Goal: Task Accomplishment & Management: Complete application form

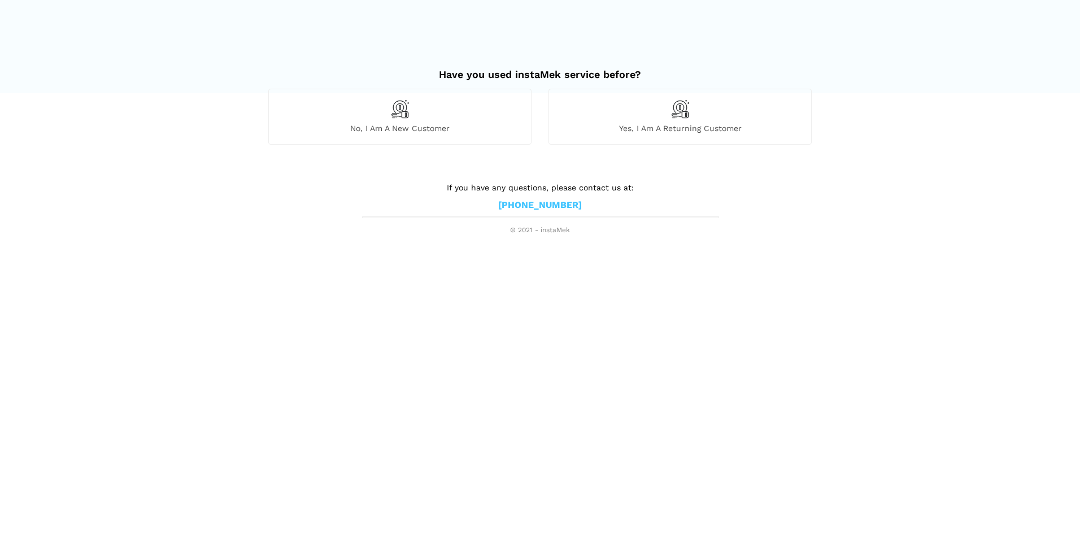
click at [402, 116] on img at bounding box center [399, 108] width 19 height 19
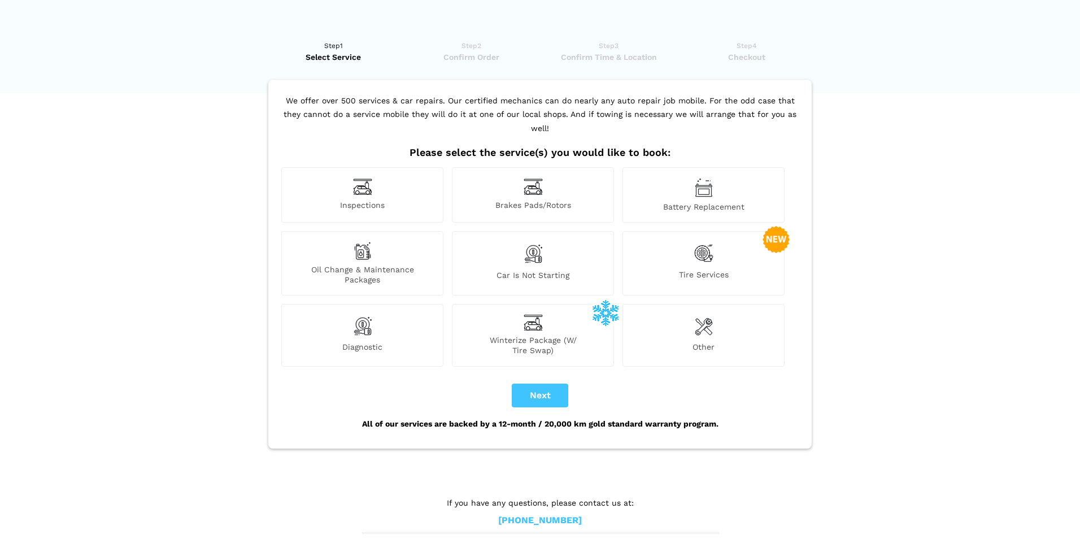
click at [694, 325] on div "Other" at bounding box center [704, 335] width 162 height 62
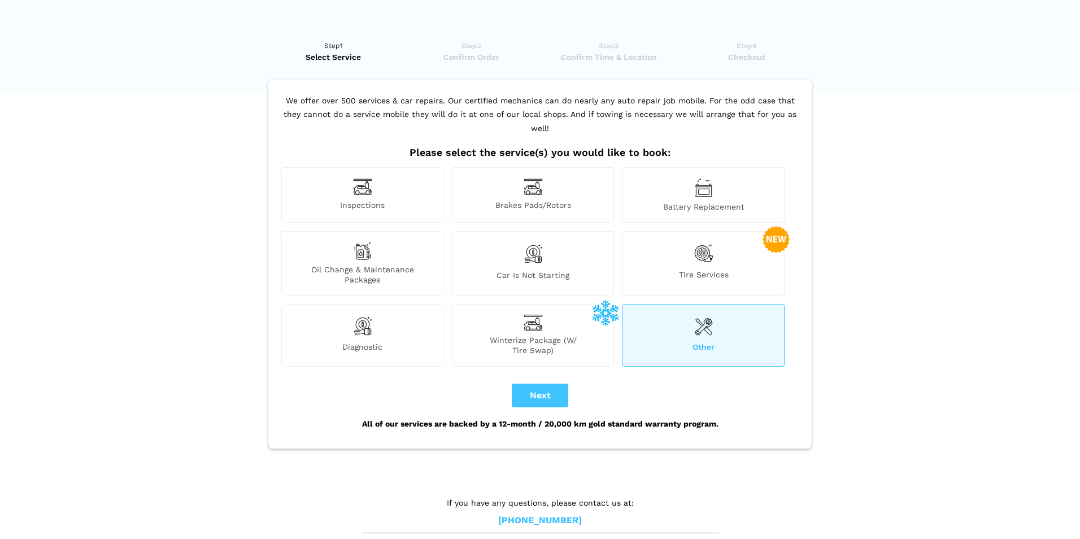
click at [371, 200] on span "Inspections" at bounding box center [362, 206] width 161 height 12
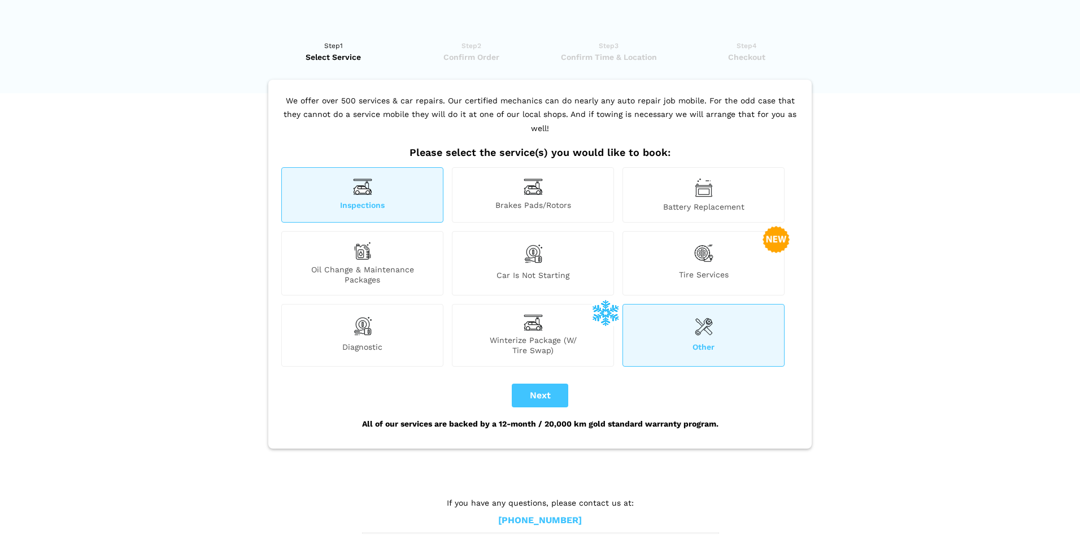
click at [682, 320] on div "Other" at bounding box center [704, 335] width 162 height 62
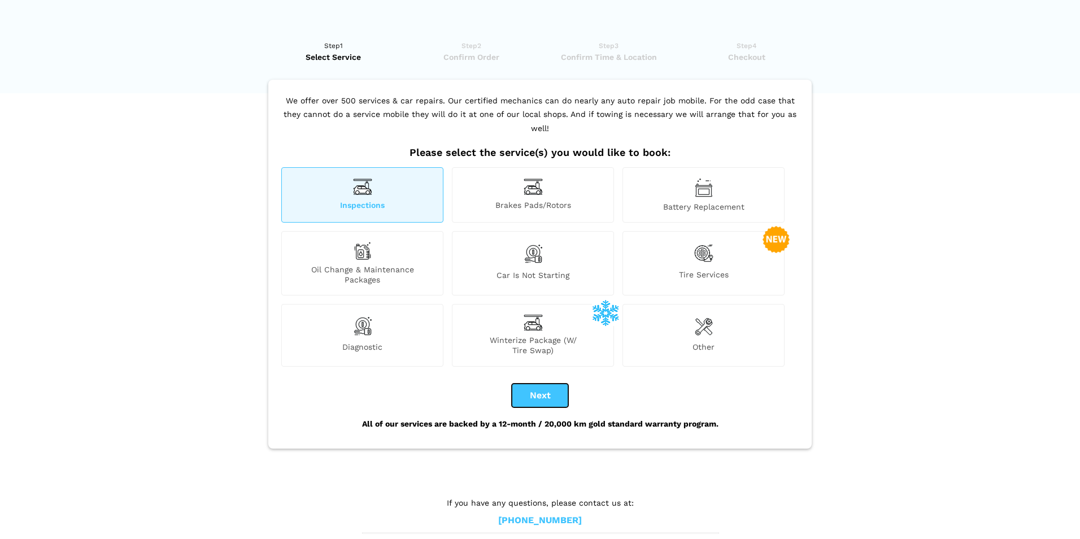
click at [534, 384] on button "Next" at bounding box center [540, 396] width 56 height 24
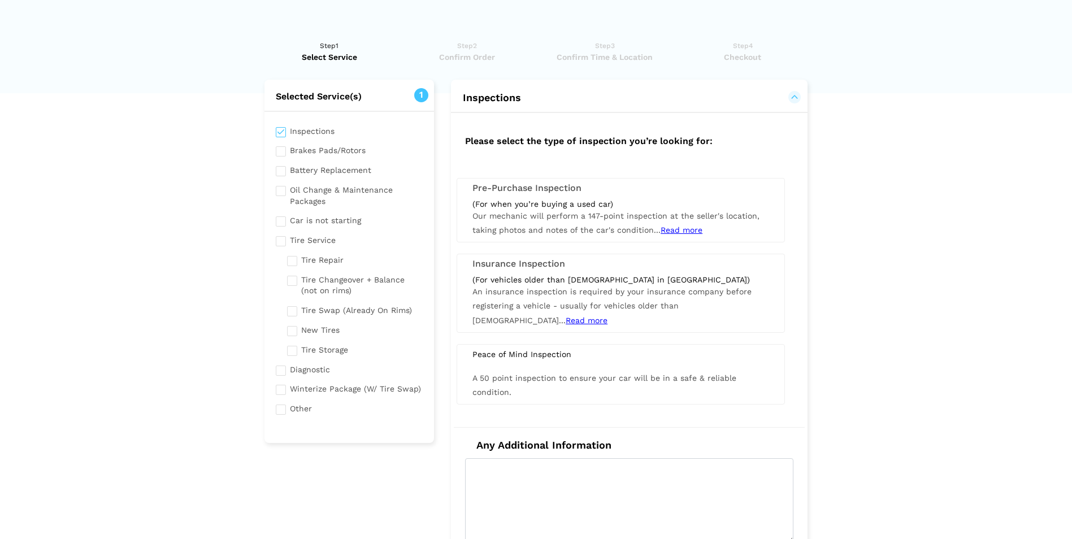
click at [288, 136] on input "checkbox" at bounding box center [349, 130] width 147 height 14
checkbox input "false"
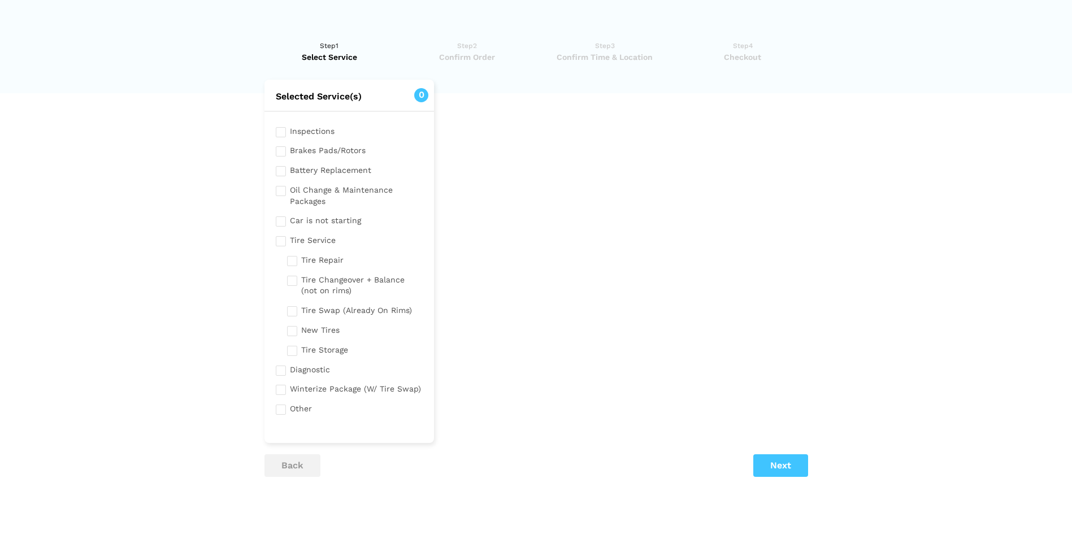
click at [281, 190] on input "checkbox" at bounding box center [349, 194] width 147 height 25
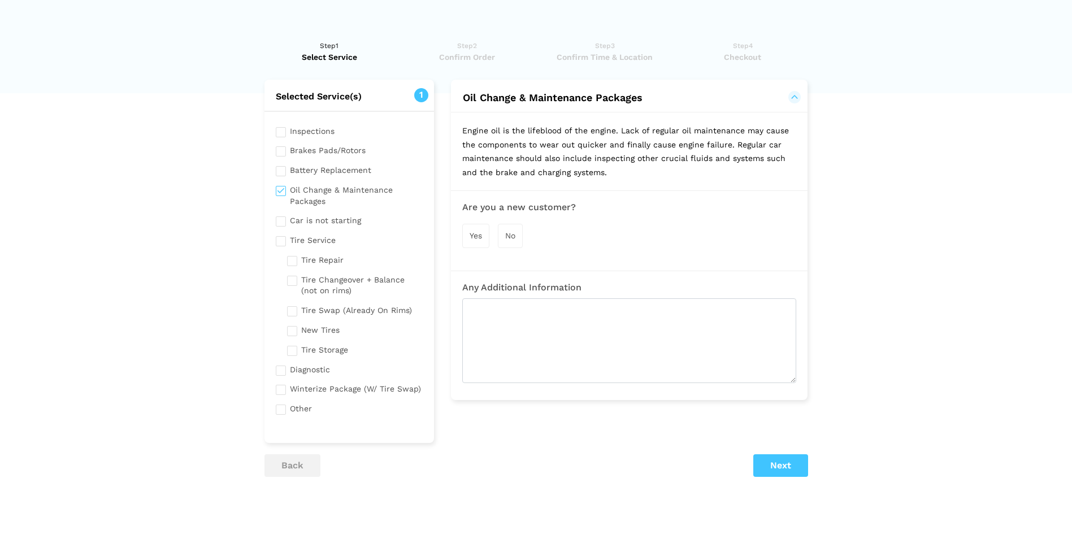
click at [281, 190] on input "checkbox" at bounding box center [349, 194] width 147 height 25
checkbox input "false"
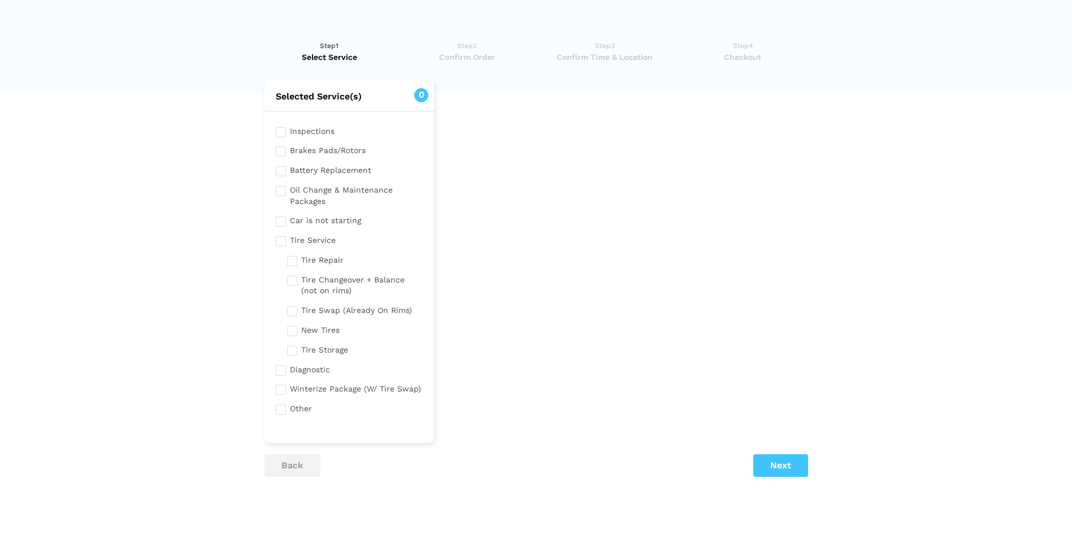
click at [280, 373] on input "checkbox" at bounding box center [349, 369] width 147 height 14
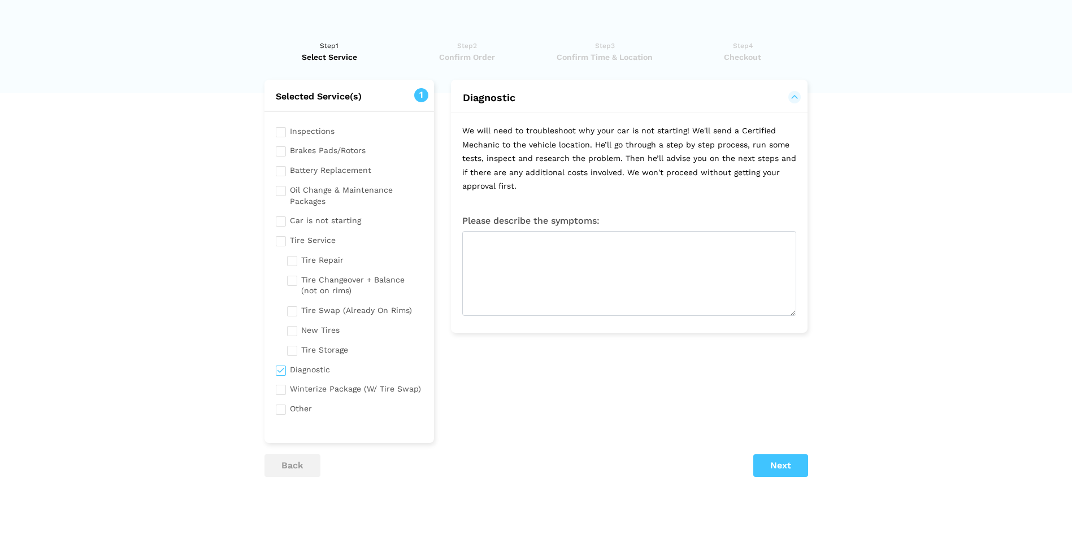
click at [280, 373] on input "checkbox" at bounding box center [349, 369] width 147 height 14
checkbox input "false"
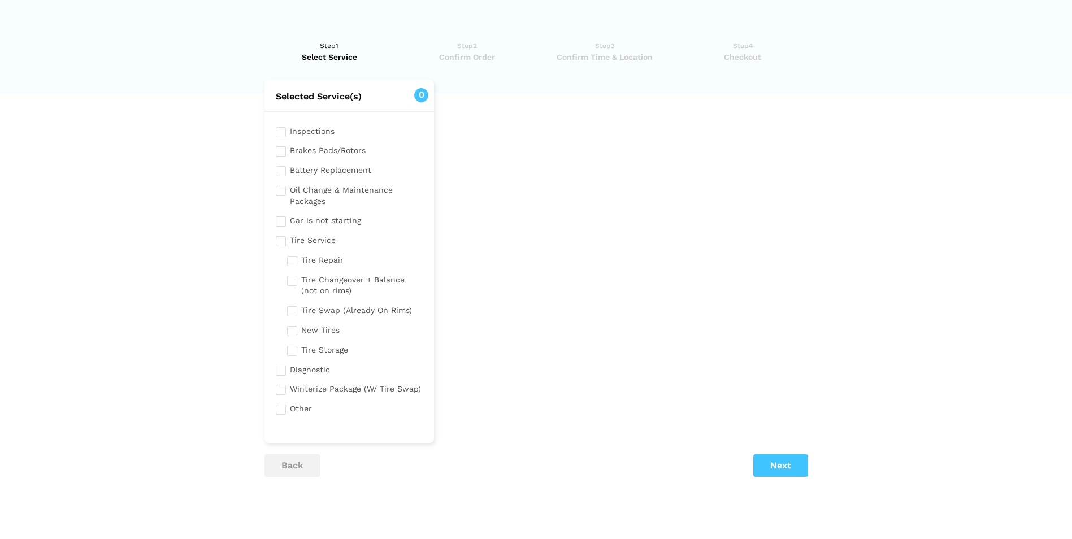
click at [282, 408] on input "checkbox" at bounding box center [349, 408] width 147 height 14
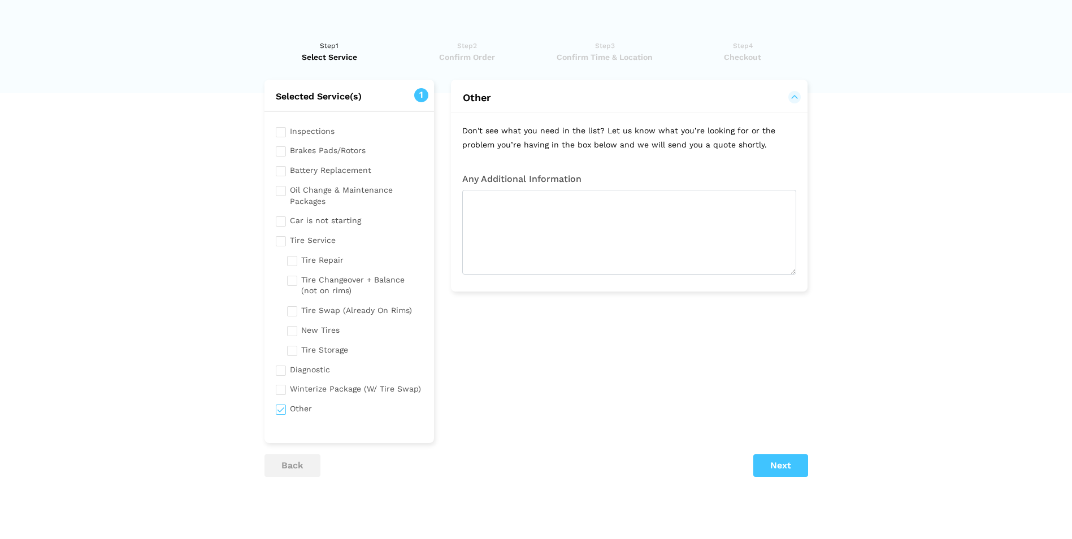
click at [282, 408] on input "checkbox" at bounding box center [349, 408] width 147 height 14
checkbox input "false"
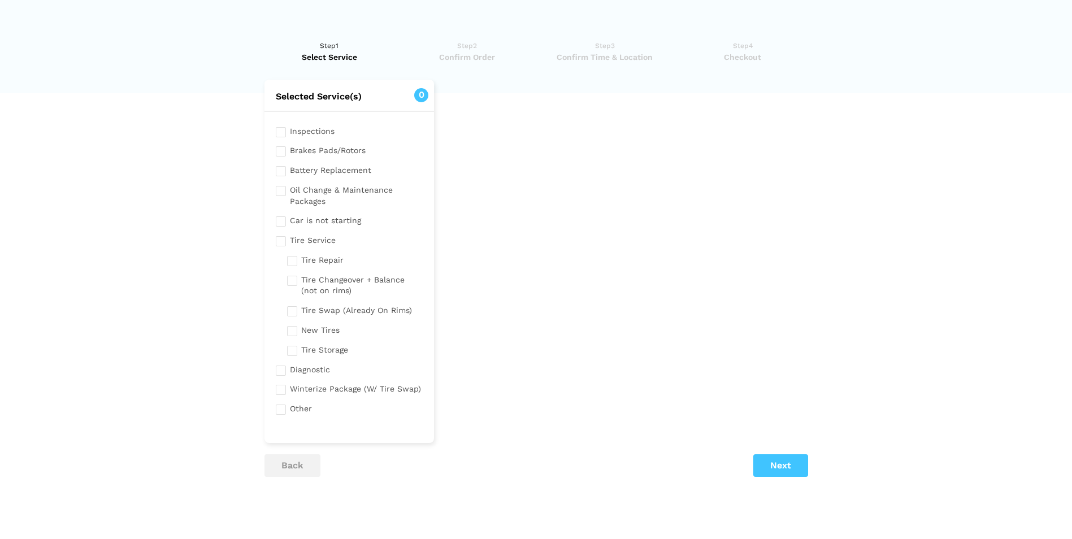
click at [286, 373] on input "checkbox" at bounding box center [349, 369] width 147 height 14
checkbox input "true"
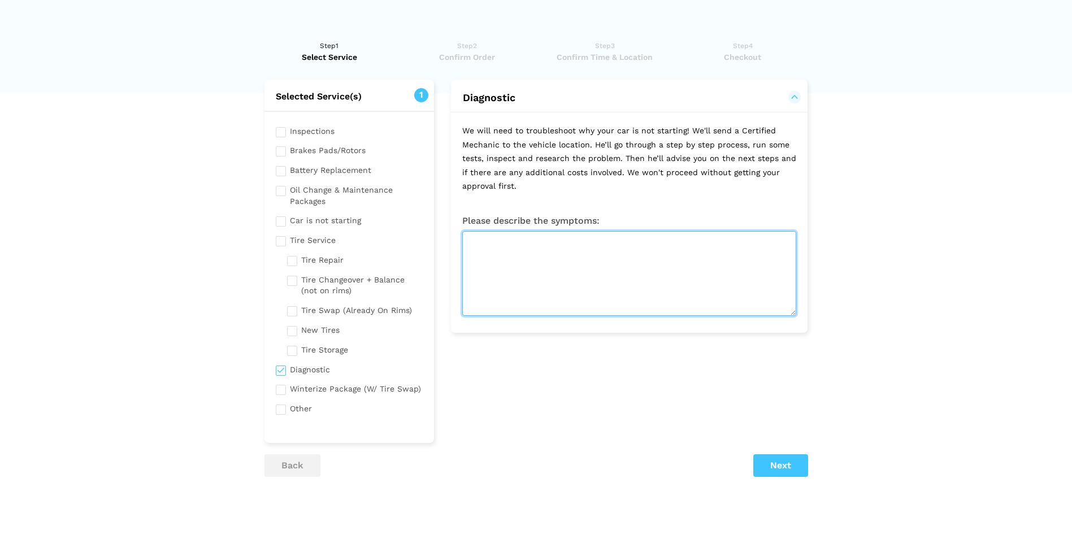
click at [584, 282] on textarea at bounding box center [629, 273] width 334 height 85
type textarea "Coolant leak"
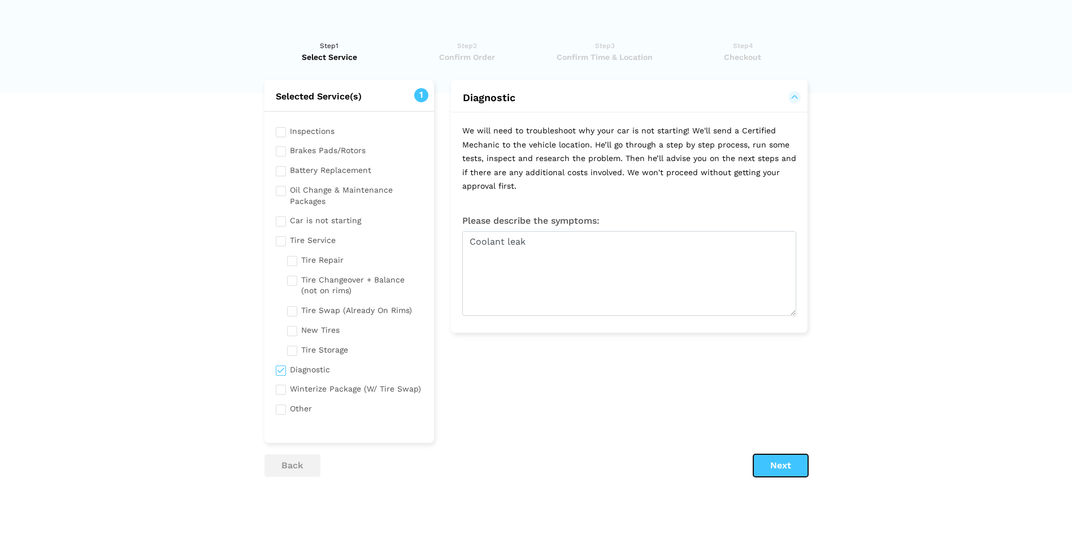
click at [785, 467] on button "Next" at bounding box center [780, 465] width 55 height 23
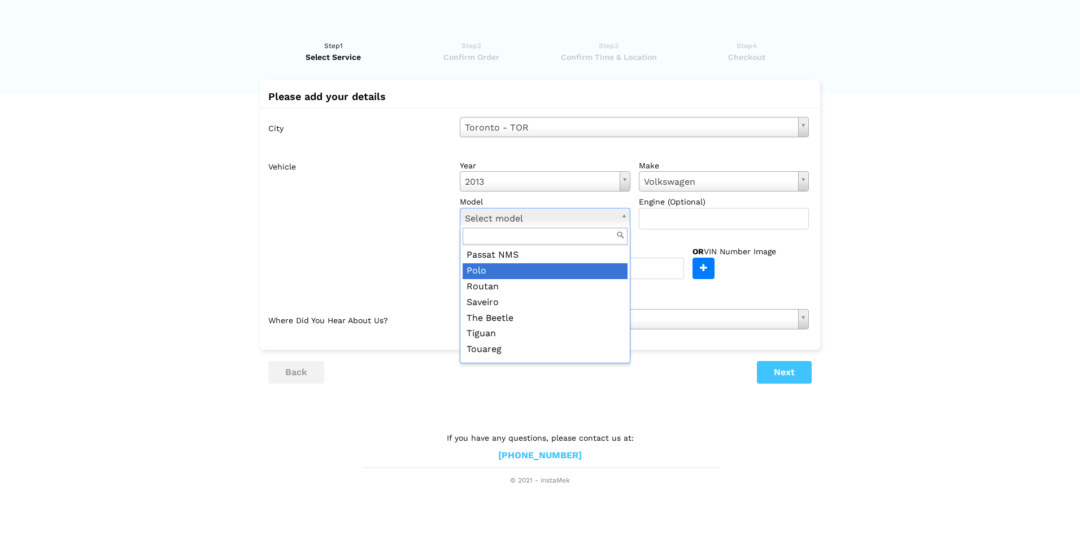
scroll to position [226, 0]
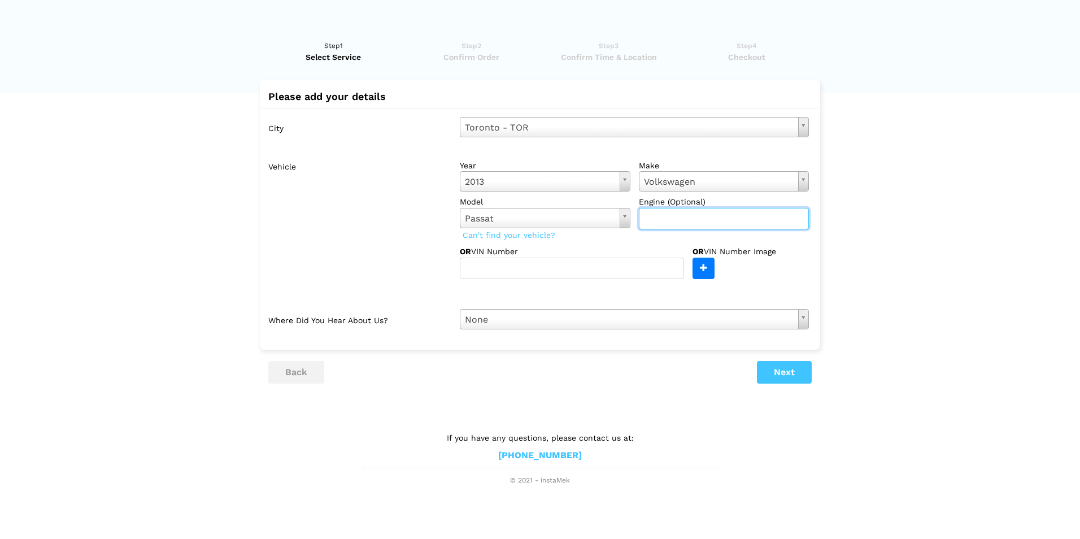
click at [711, 216] on input "text" at bounding box center [724, 218] width 171 height 21
click at [787, 383] on button "Next" at bounding box center [784, 372] width 55 height 23
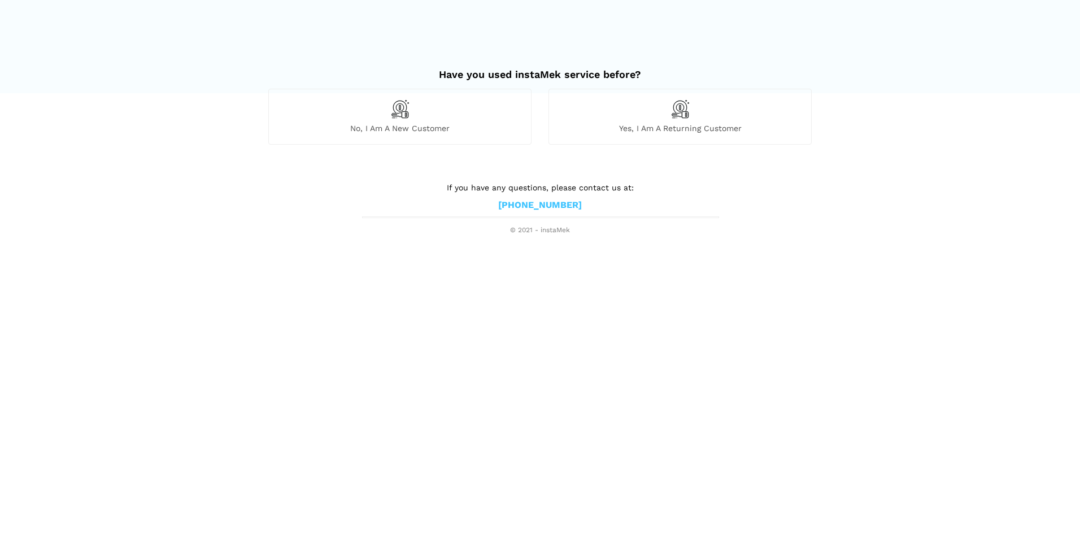
click at [410, 115] on div "No, I am a new customer" at bounding box center [399, 116] width 263 height 55
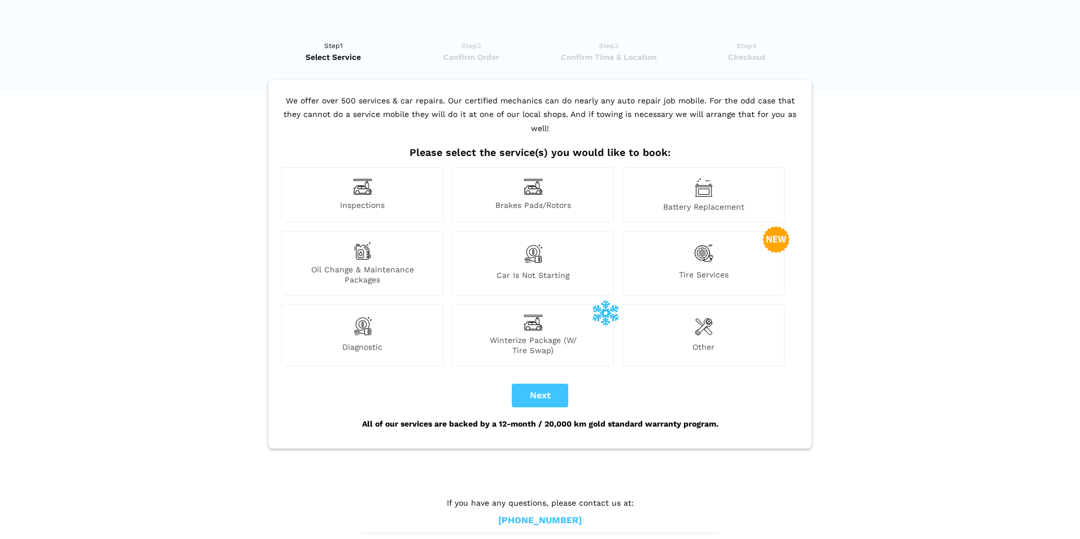
click at [708, 318] on img at bounding box center [704, 326] width 18 height 23
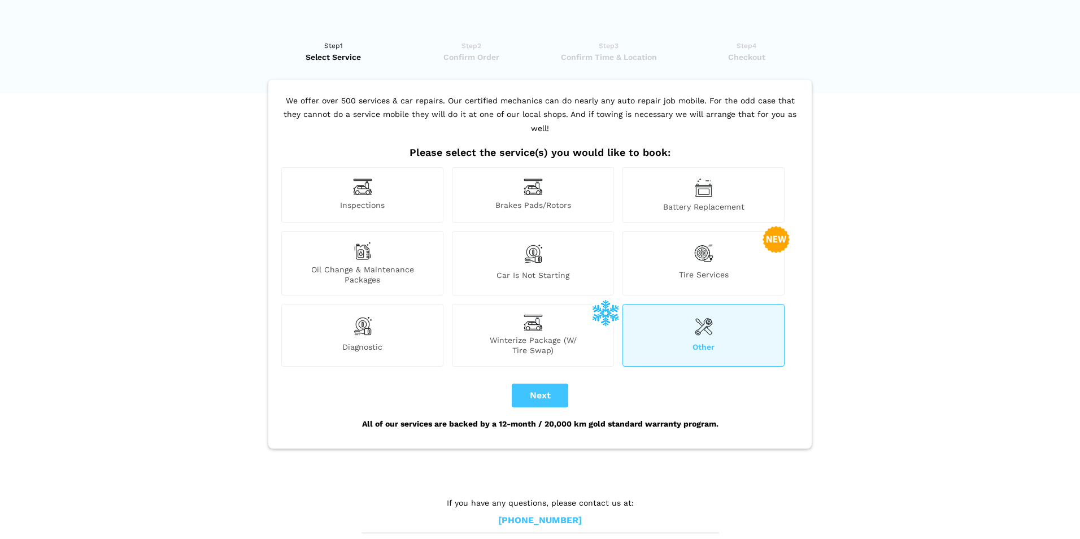
click at [385, 342] on span "Diagnostic" at bounding box center [362, 349] width 161 height 14
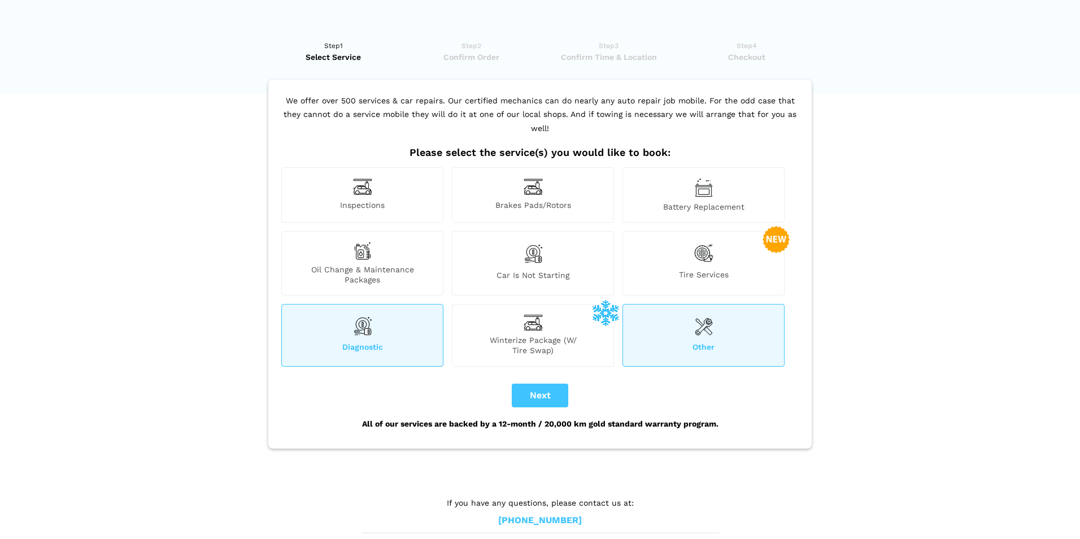
click at [705, 342] on span "Other" at bounding box center [703, 349] width 161 height 14
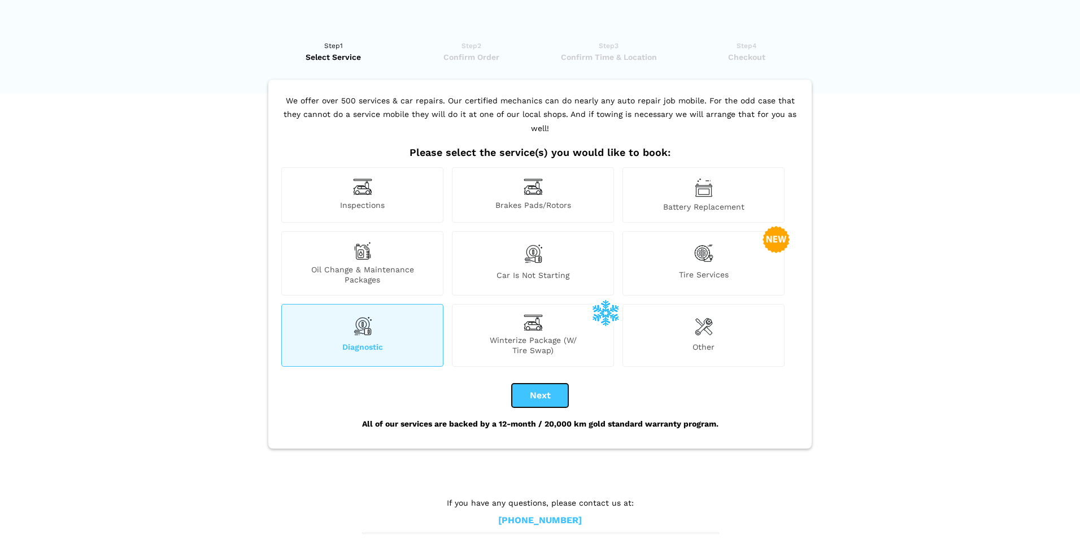
click at [544, 384] on button "Next" at bounding box center [540, 396] width 56 height 24
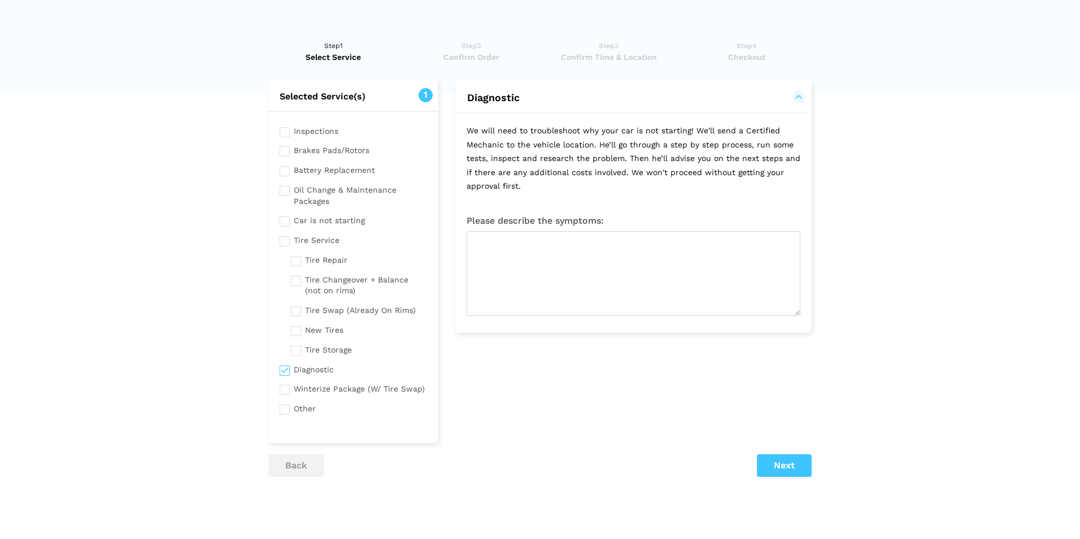
checkbox input "true"
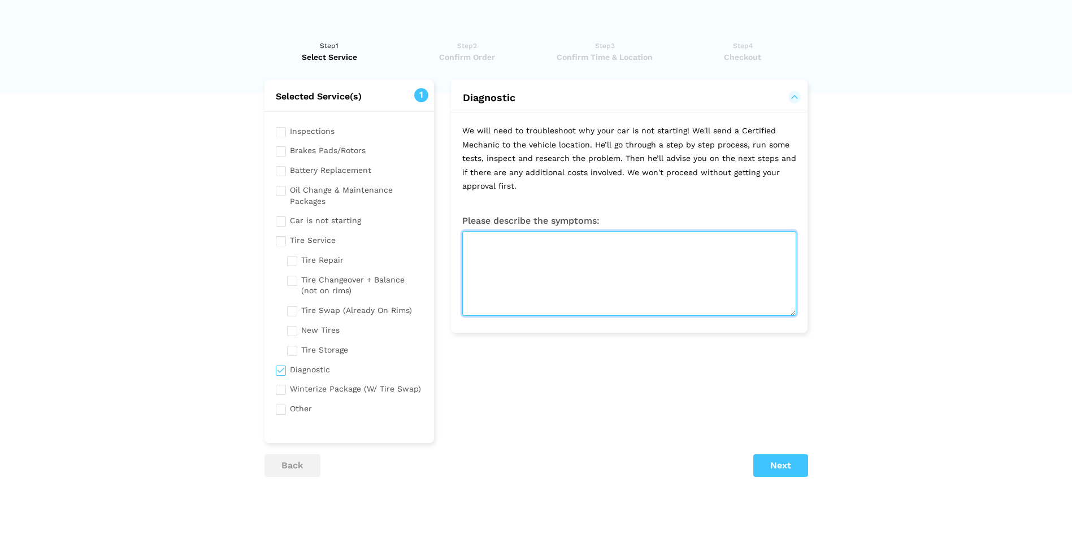
click at [526, 286] on textarea at bounding box center [629, 273] width 334 height 85
type textarea "Coolant leak"
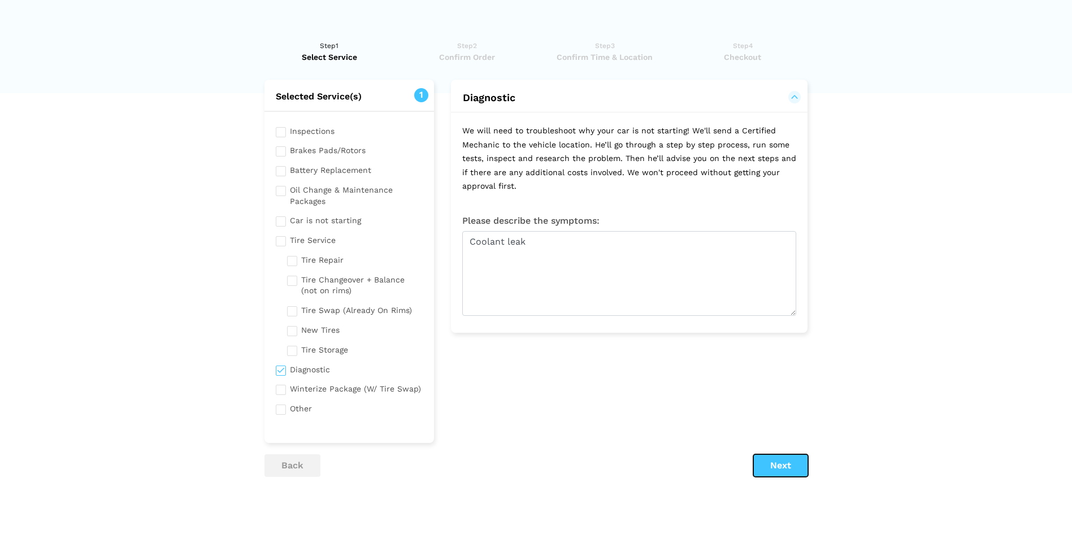
click at [770, 469] on button "Next" at bounding box center [780, 465] width 55 height 23
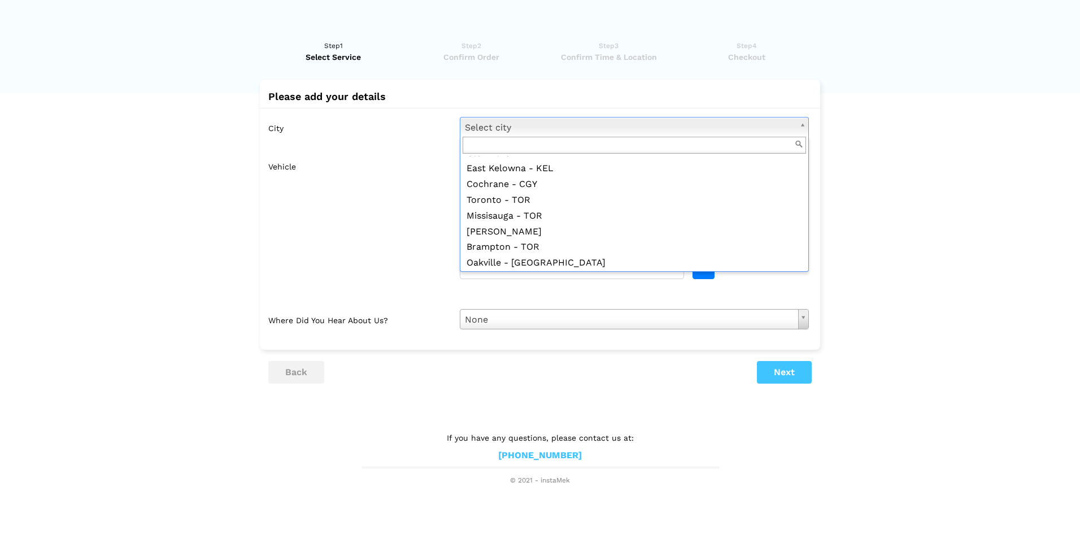
scroll to position [847, 0]
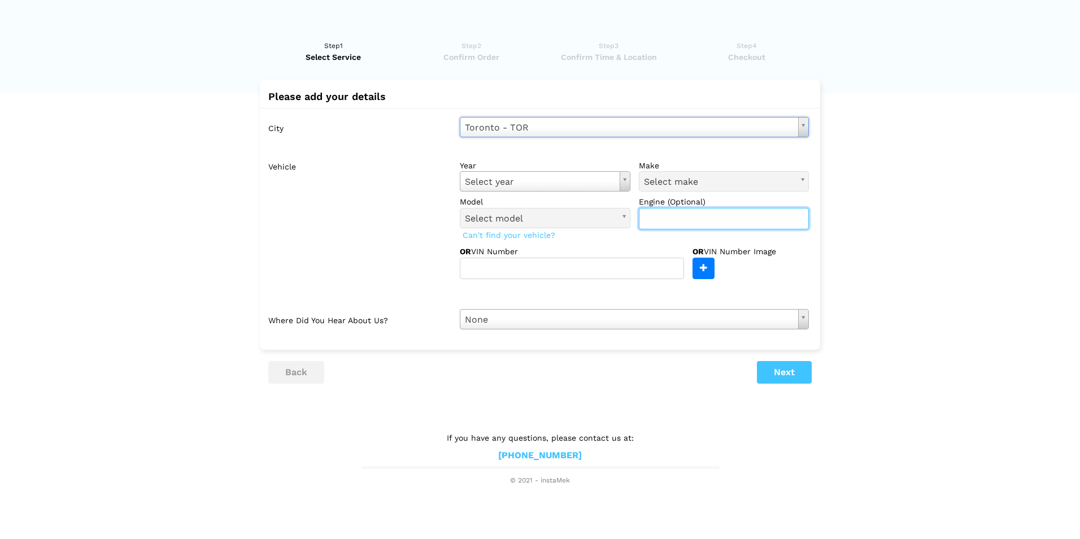
click at [690, 221] on input "text" at bounding box center [724, 218] width 171 height 21
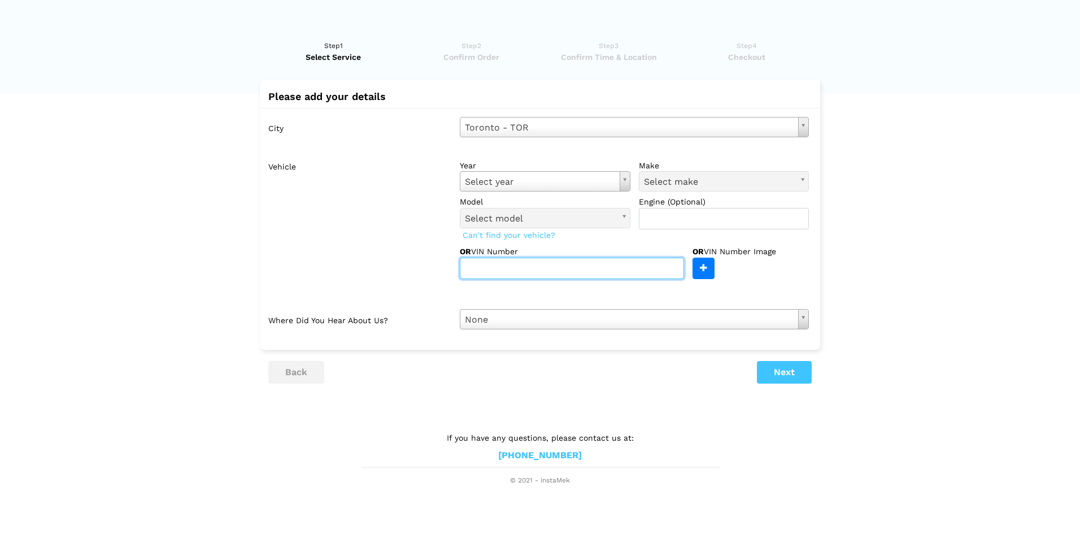
click at [536, 266] on input "text" at bounding box center [572, 268] width 224 height 21
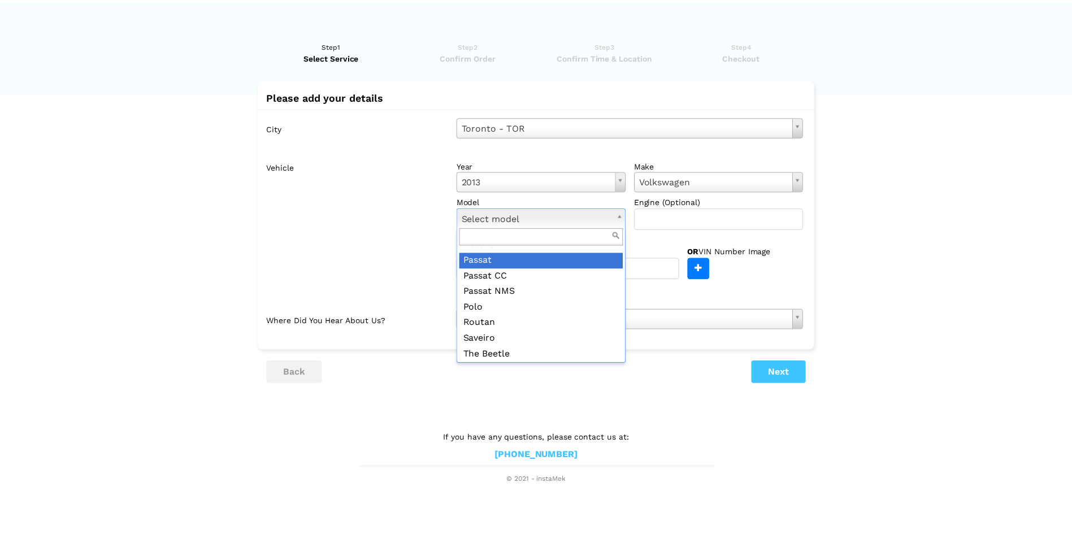
scroll to position [226, 0]
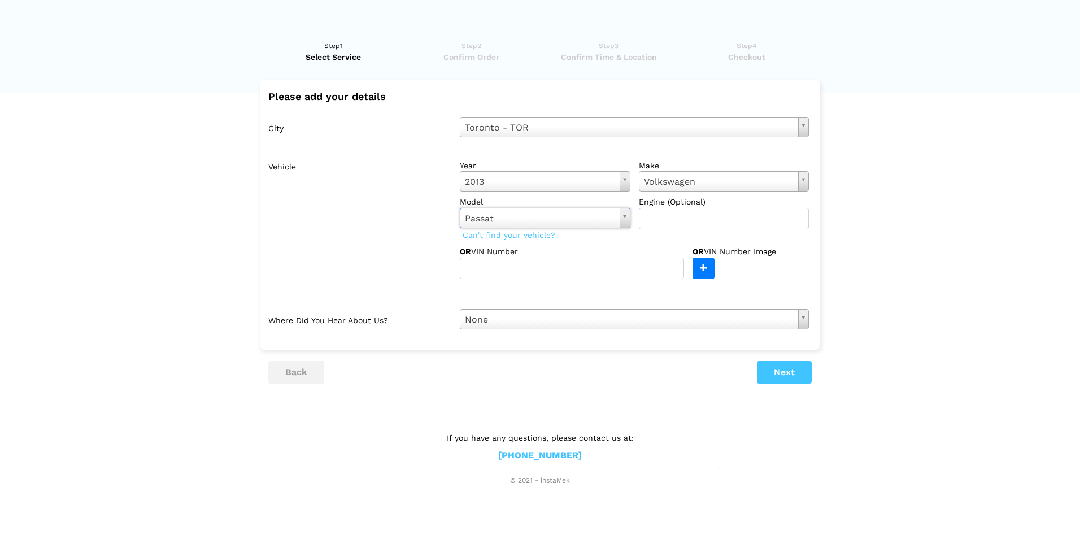
drag, startPoint x: 682, startPoint y: 327, endPoint x: 661, endPoint y: 327, distance: 20.9
click at [772, 373] on button "Next" at bounding box center [784, 372] width 55 height 23
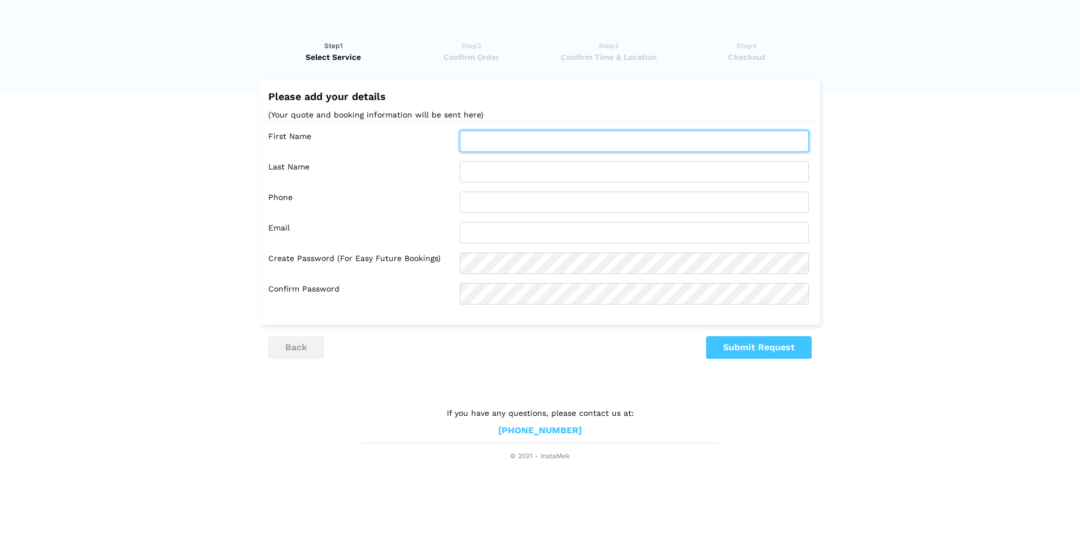
click at [480, 138] on input "text" at bounding box center [634, 141] width 349 height 21
type input "[PERSON_NAME]"
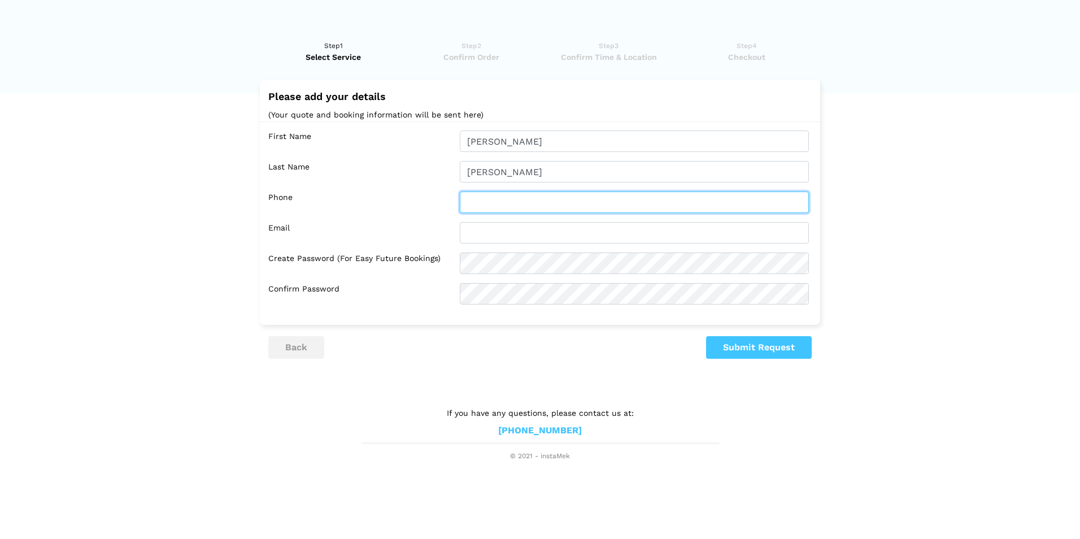
type input "6479153841"
type input "[PERSON_NAME][EMAIL_ADDRESS][DOMAIN_NAME]"
drag, startPoint x: 532, startPoint y: 206, endPoint x: 515, endPoint y: 206, distance: 16.4
click at [515, 206] on input "6479153841" at bounding box center [634, 202] width 349 height 21
type input "6479153840"
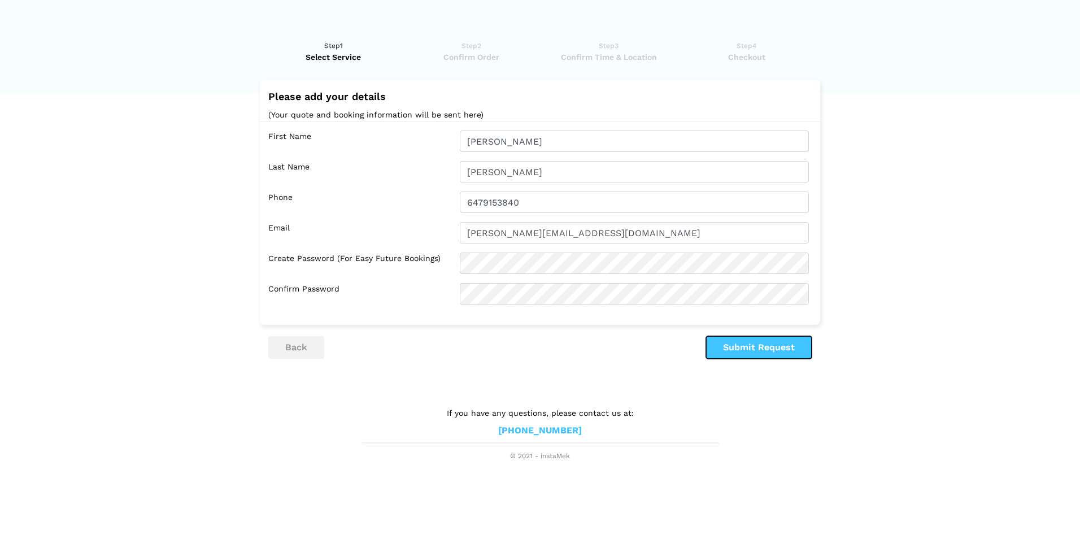
click at [740, 342] on button "Submit Request" at bounding box center [759, 347] width 106 height 23
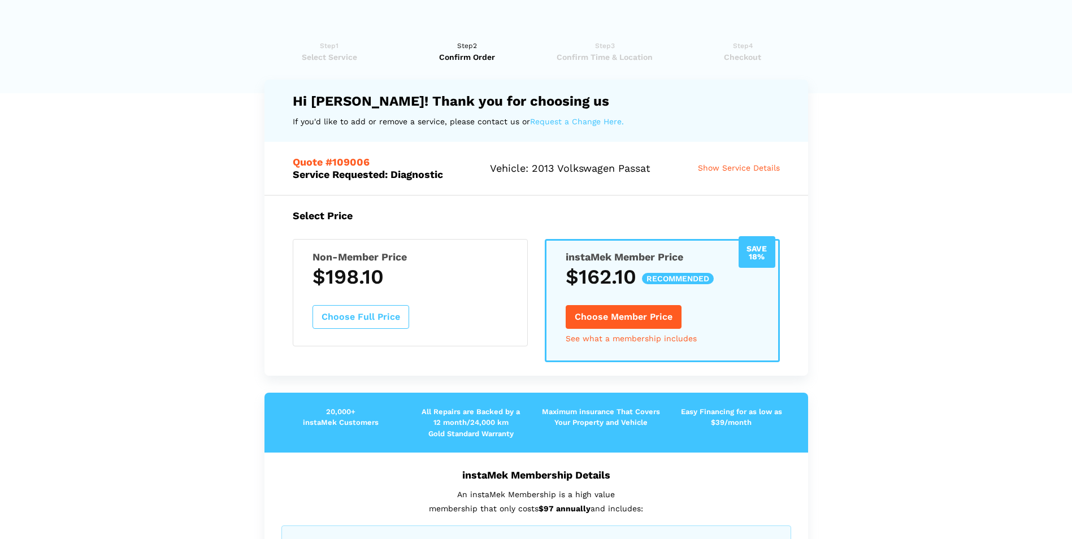
click at [431, 272] on h3 "$198.10" at bounding box center [409, 277] width 195 height 24
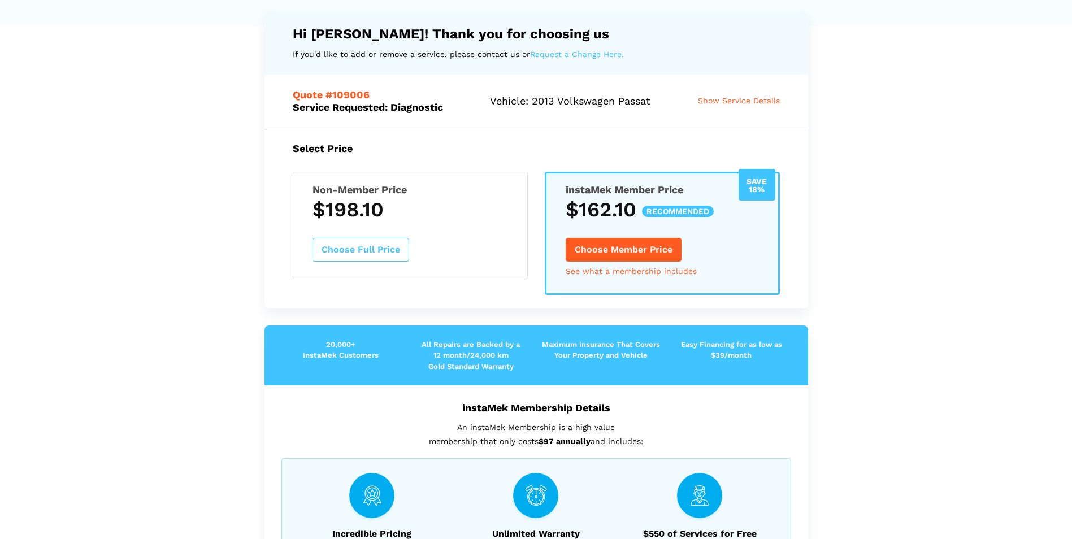
scroll to position [56, 0]
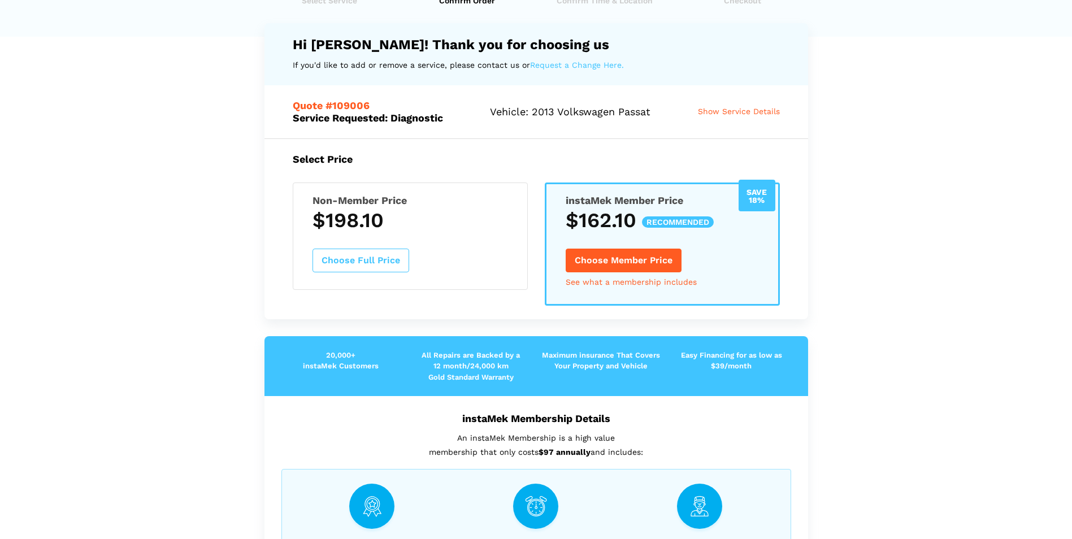
click at [650, 256] on button "Choose Member Price" at bounding box center [624, 261] width 116 height 24
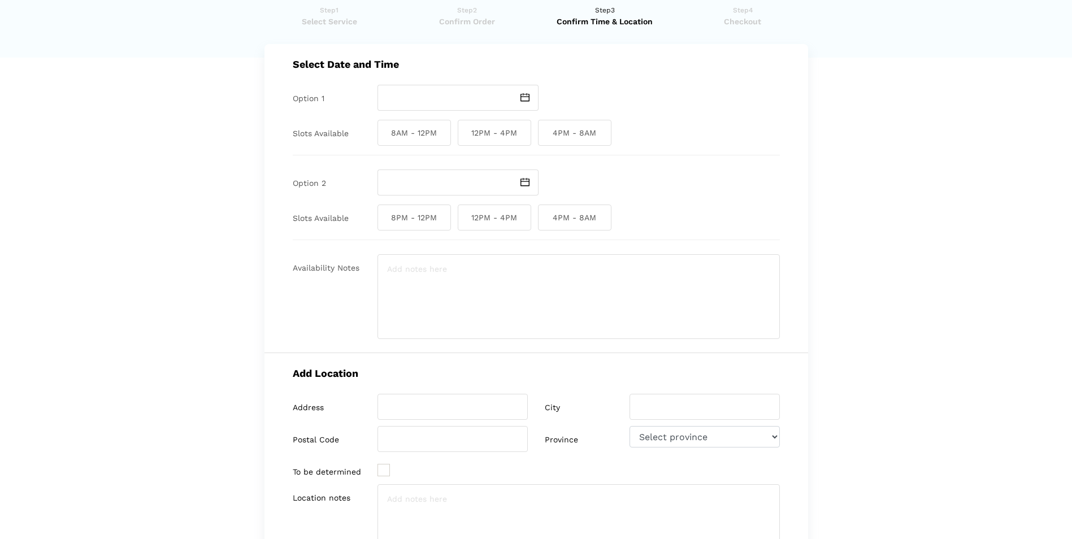
scroll to position [0, 0]
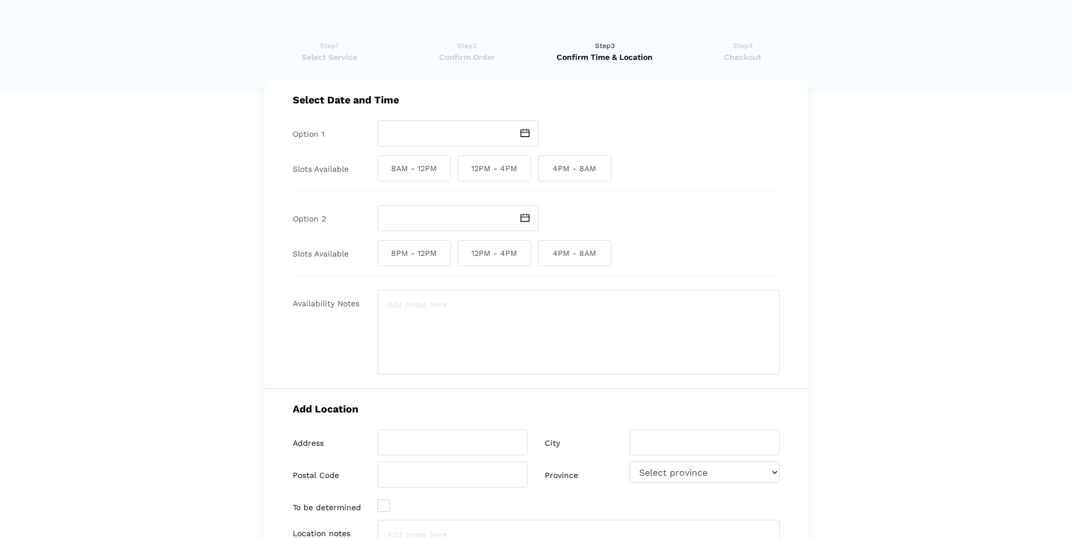
click at [524, 132] on img at bounding box center [524, 133] width 9 height 8
click at [628, 132] on div at bounding box center [578, 133] width 402 height 26
click at [519, 144] on span at bounding box center [525, 133] width 26 height 26
click at [470, 250] on td "30" at bounding box center [472, 251] width 14 height 14
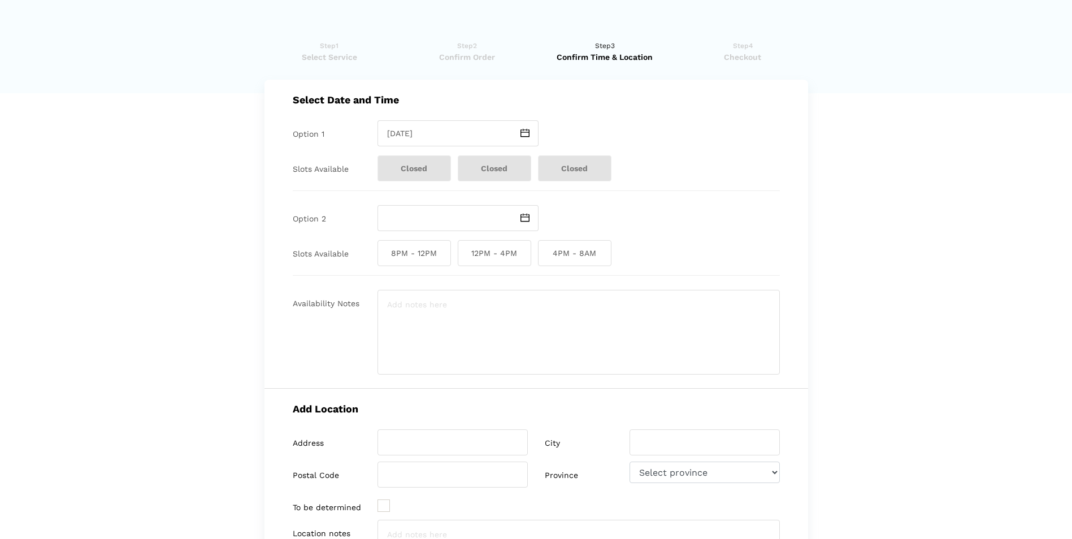
click at [523, 134] on img at bounding box center [524, 133] width 9 height 8
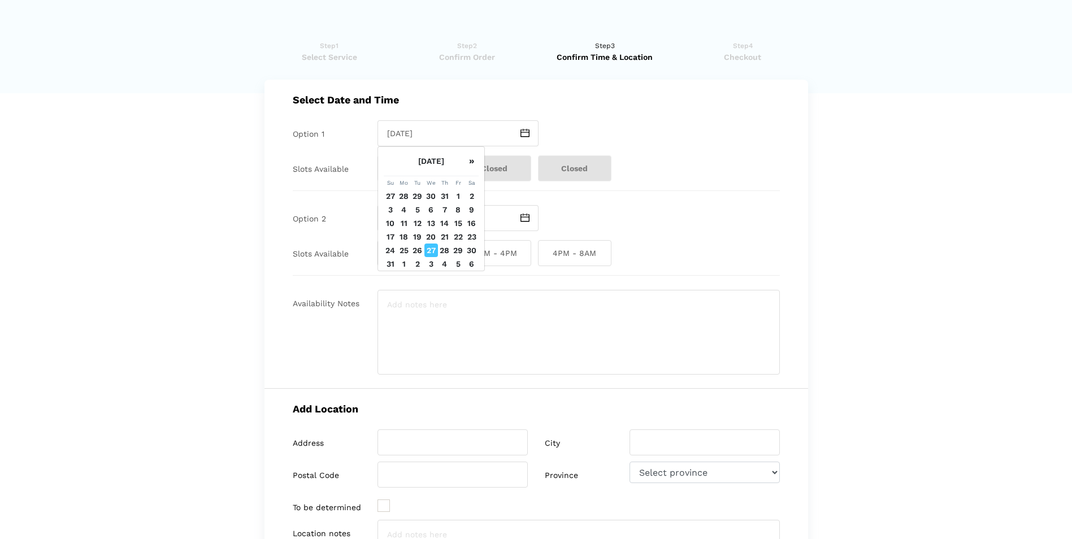
click at [460, 251] on td "29" at bounding box center [458, 251] width 14 height 14
type input "[DATE]"
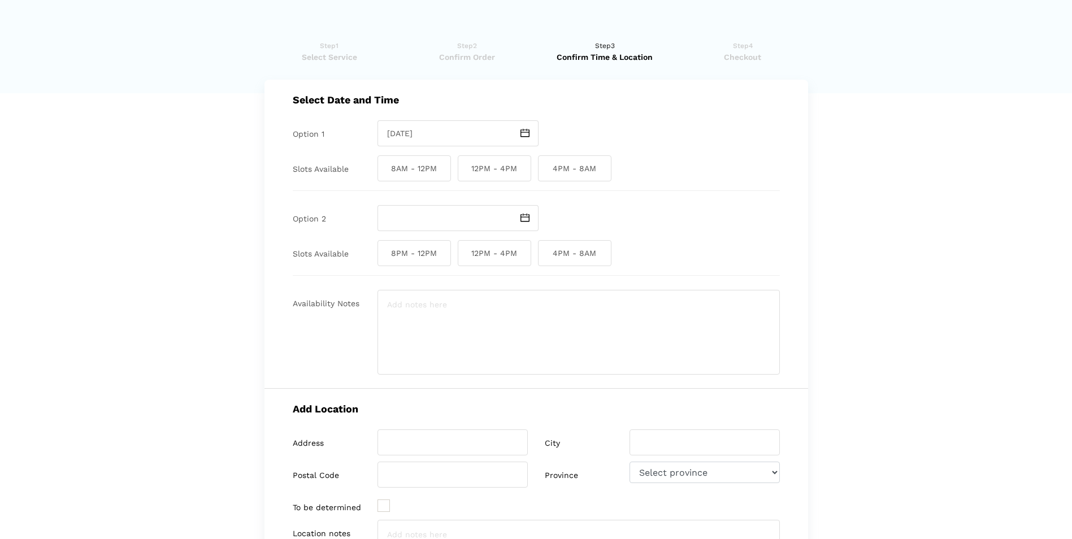
click at [560, 167] on span "4PM - 8AM" at bounding box center [574, 168] width 73 height 26
click at [545, 167] on input "4PM - 8AM" at bounding box center [541, 168] width 7 height 26
checkbox input "true"
click at [521, 219] on img at bounding box center [524, 218] width 9 height 8
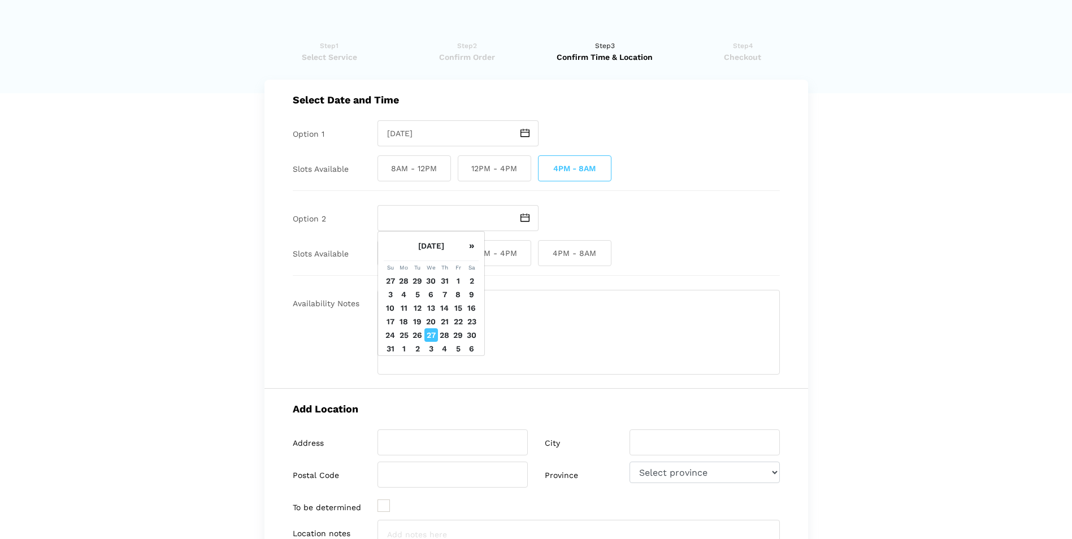
click at [389, 350] on td "31" at bounding box center [391, 349] width 14 height 14
type input "[DATE]"
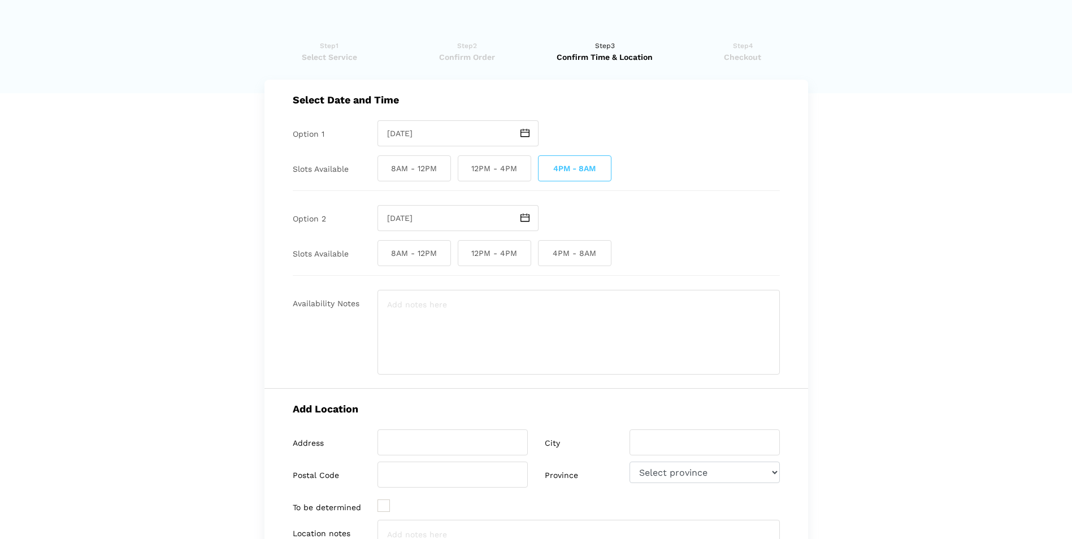
click at [428, 252] on span "8AM - 12PM" at bounding box center [413, 253] width 73 height 26
click at [385, 252] on input "8AM - 12PM" at bounding box center [380, 253] width 7 height 26
checkbox input "true"
click at [524, 135] on img at bounding box center [524, 133] width 9 height 8
click at [458, 262] on td "5" at bounding box center [458, 264] width 14 height 14
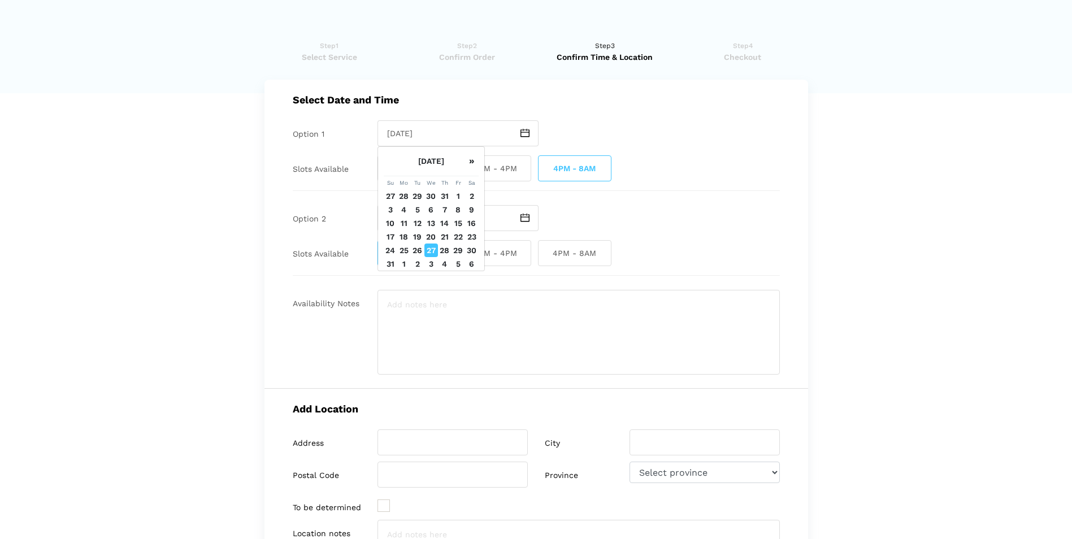
type input "[DATE]"
click at [528, 223] on span at bounding box center [525, 218] width 26 height 26
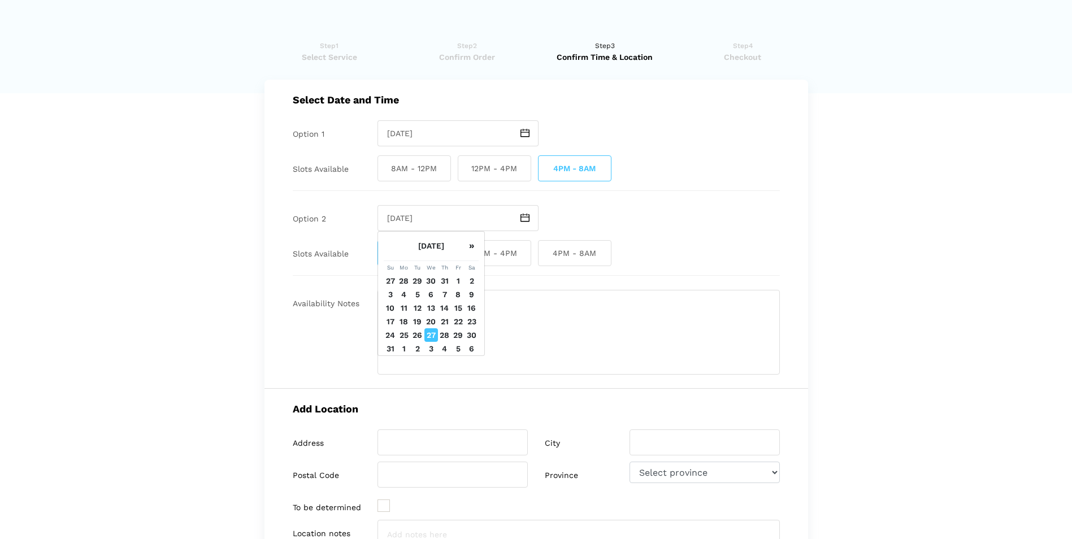
click at [470, 349] on td "6" at bounding box center [472, 349] width 14 height 14
type input "[DATE]"
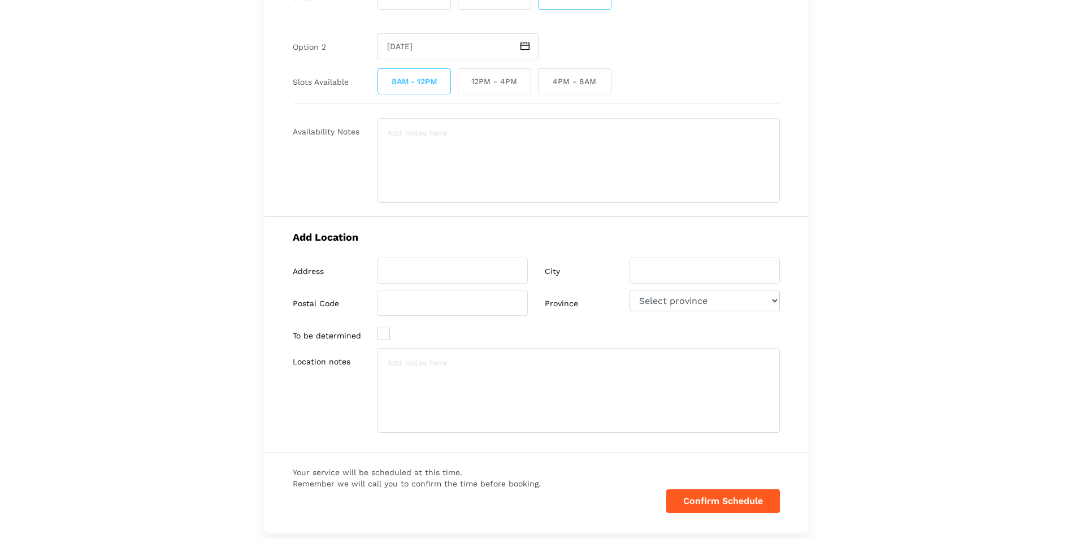
scroll to position [226, 0]
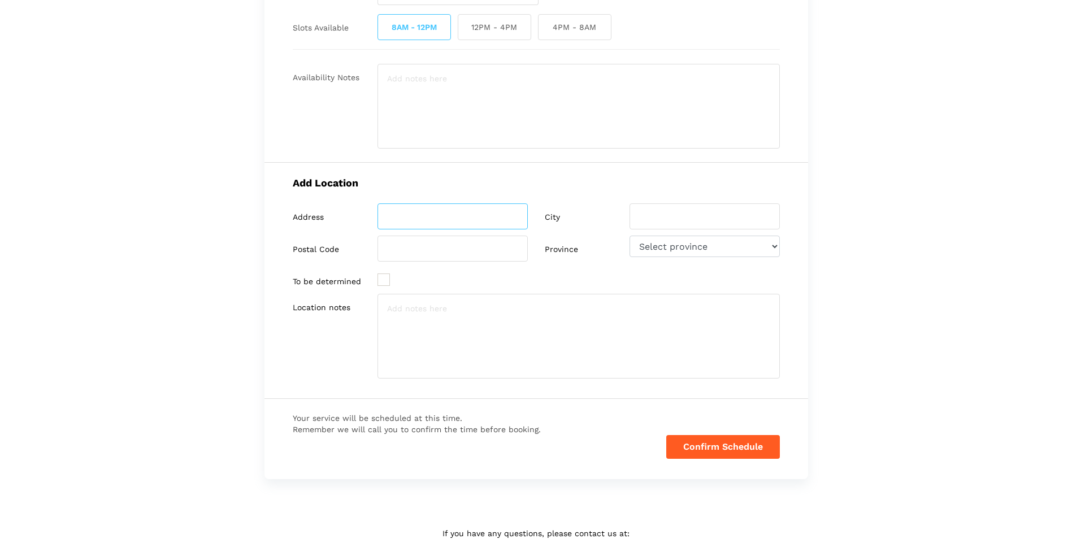
click at [433, 218] on input "search" at bounding box center [452, 216] width 150 height 26
type input "[STREET_ADDRESS]"
click at [716, 219] on input "search" at bounding box center [704, 216] width 150 height 26
type input "[GEOGRAPHIC_DATA]"
click at [497, 249] on input "search" at bounding box center [452, 249] width 150 height 26
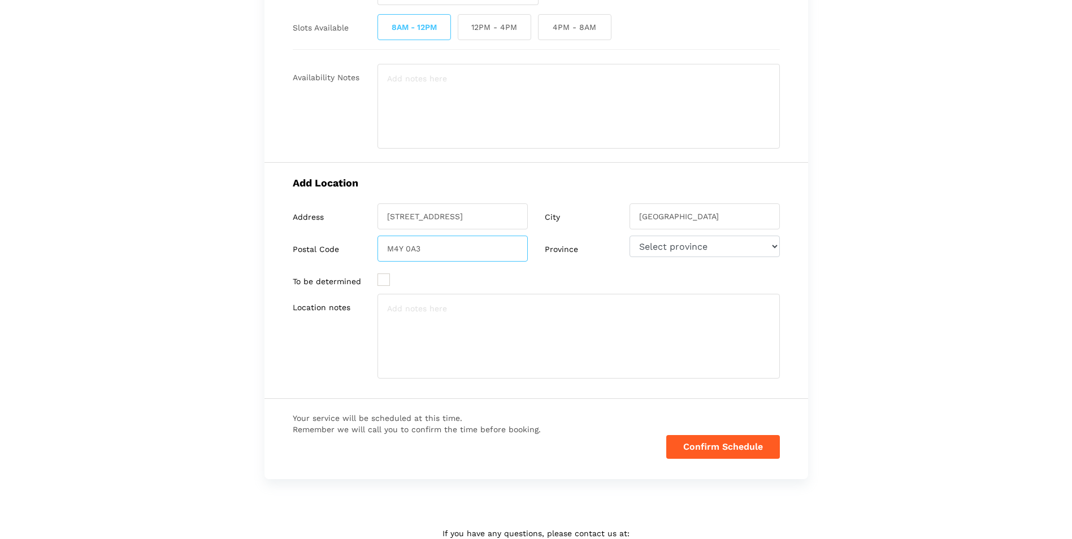
type input "M4Y 0A3"
click at [681, 246] on select "Select province [GEOGRAPHIC_DATA] [GEOGRAPHIC_DATA] [GEOGRAPHIC_DATA] [US_STATE]" at bounding box center [704, 246] width 150 height 21
select select "ON"
click at [629, 236] on select "Select province [GEOGRAPHIC_DATA] [GEOGRAPHIC_DATA] [GEOGRAPHIC_DATA] [US_STATE]" at bounding box center [704, 246] width 150 height 21
click at [603, 340] on textarea at bounding box center [578, 336] width 402 height 85
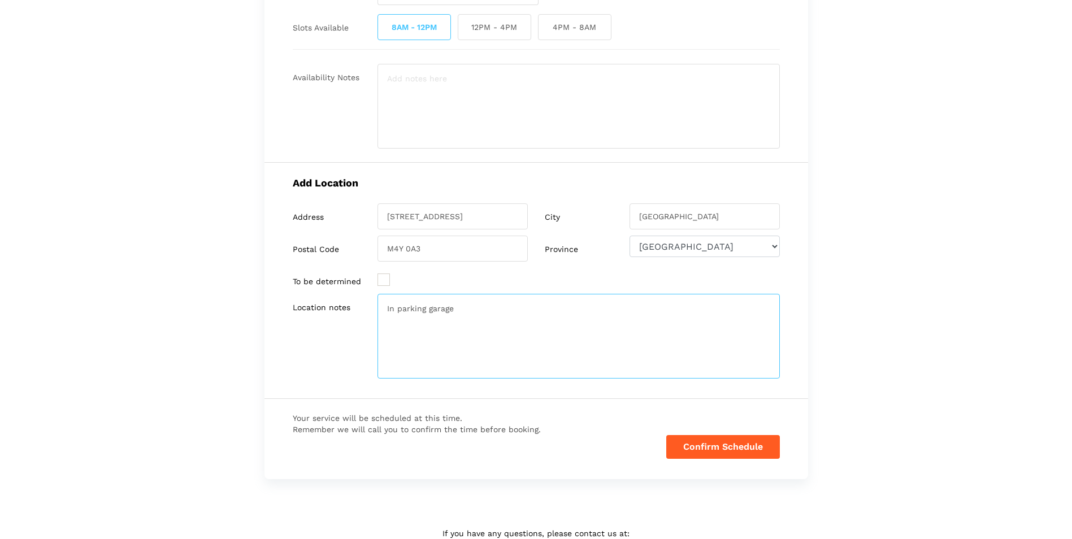
type textarea "In parking garage"
click at [758, 442] on button "Confirm Schedule" at bounding box center [723, 447] width 114 height 24
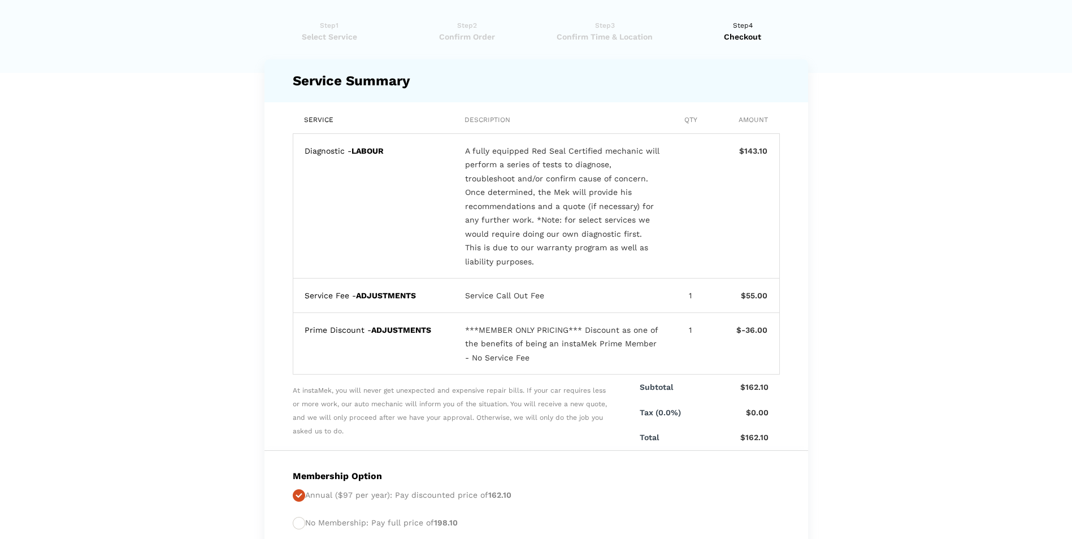
scroll to position [0, 0]
